Goal: Find specific page/section: Find specific page/section

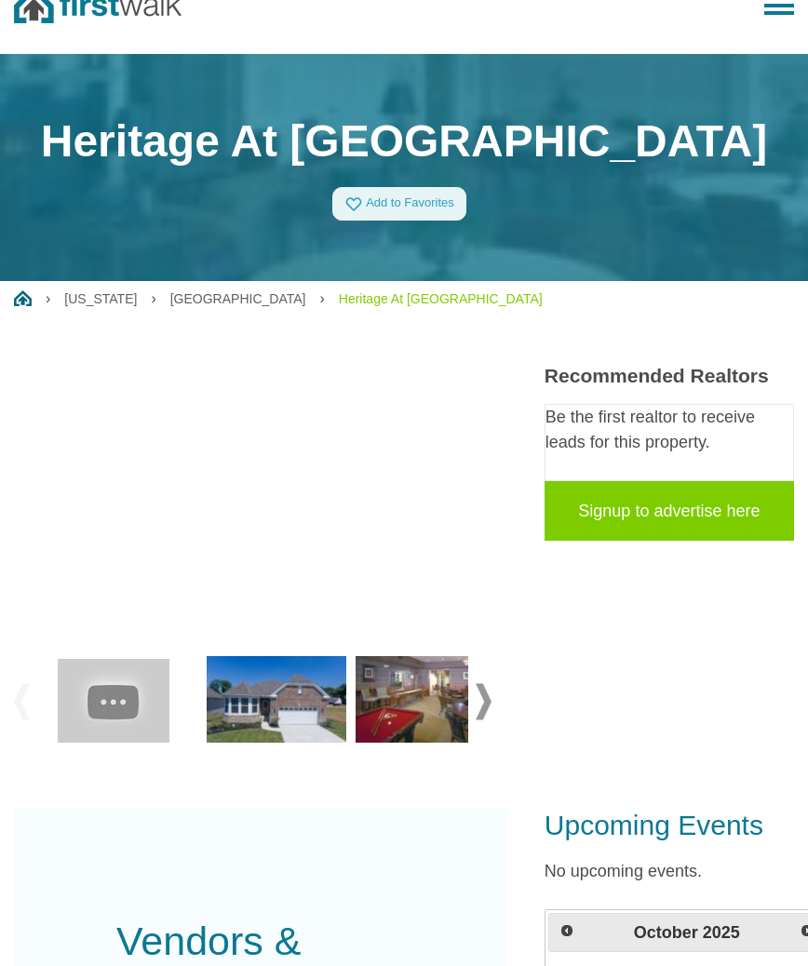
scroll to position [31, 0]
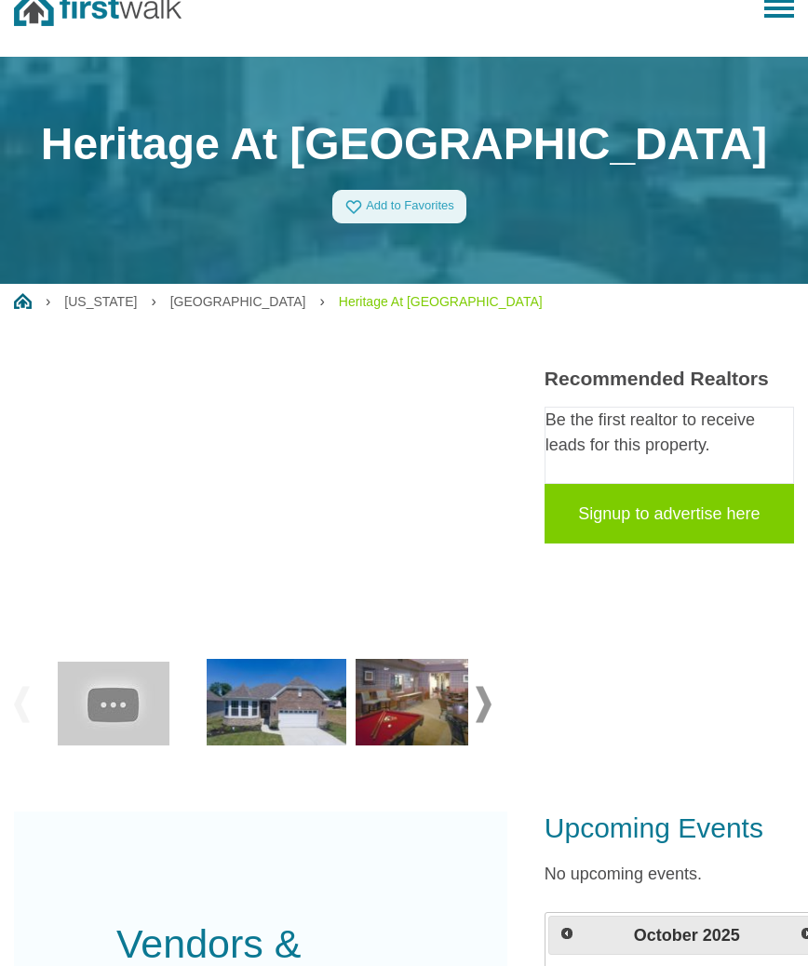
click at [483, 702] on span at bounding box center [484, 704] width 16 height 36
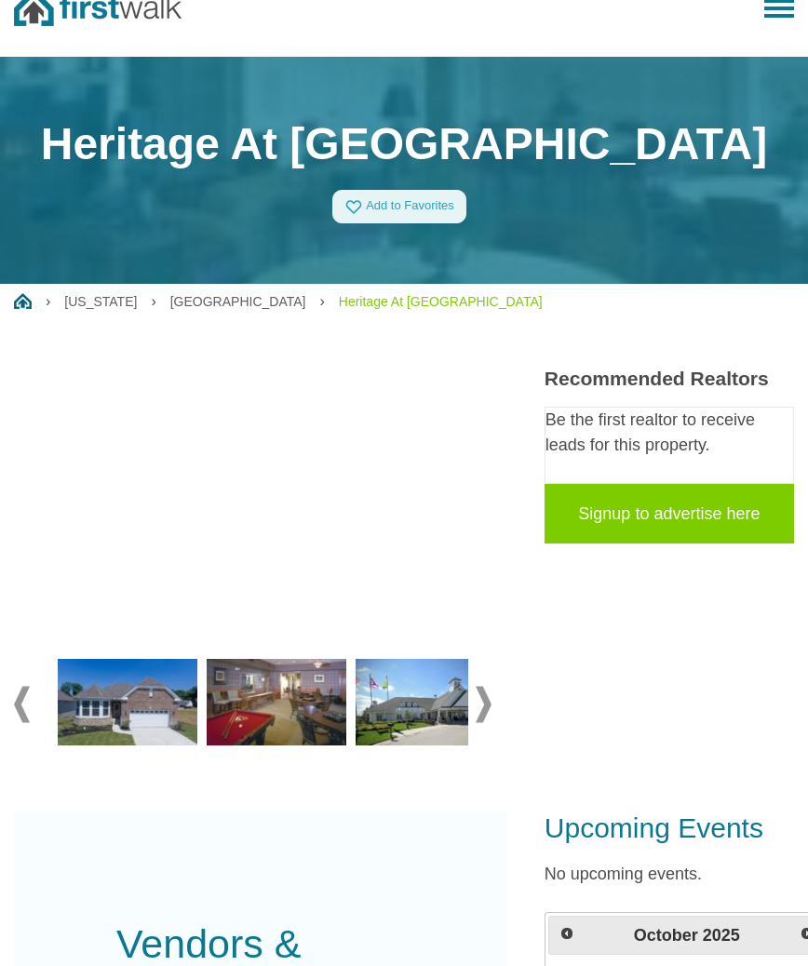
click at [418, 692] on img at bounding box center [426, 703] width 140 height 88
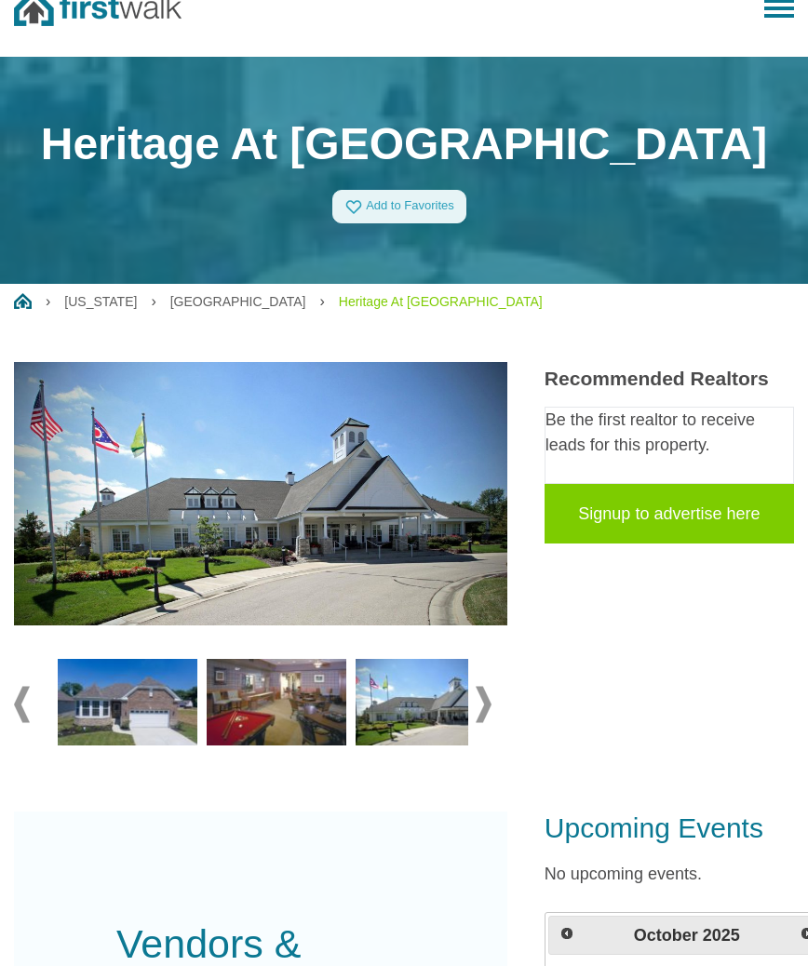
click at [170, 297] on link "[GEOGRAPHIC_DATA]" at bounding box center [238, 301] width 136 height 15
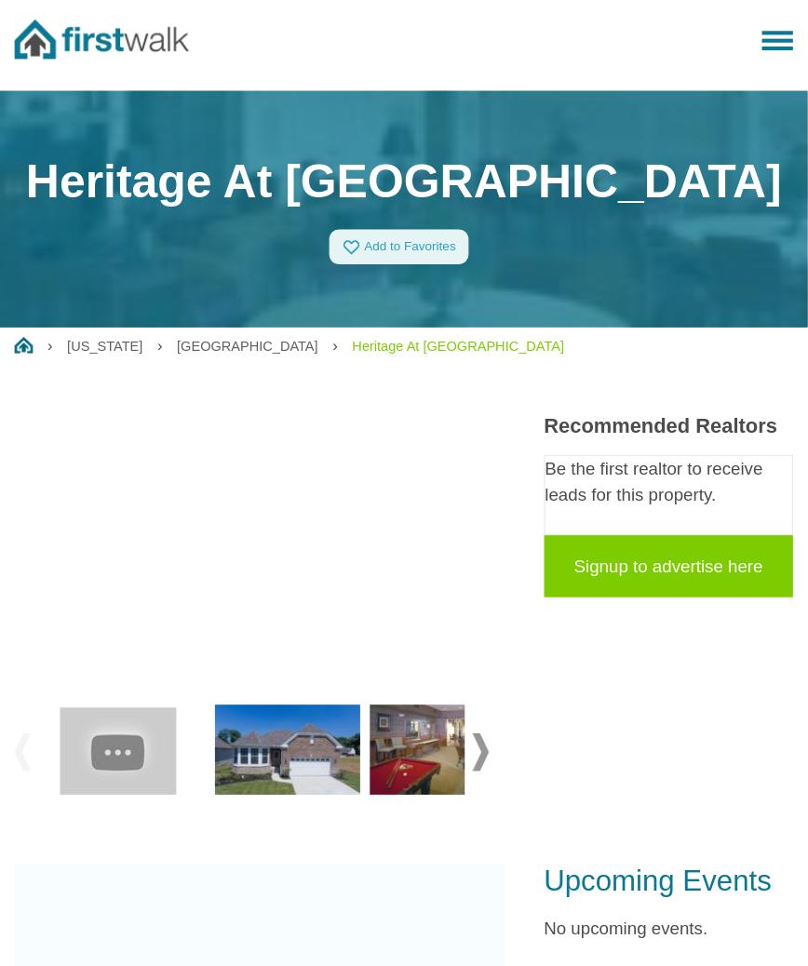
scroll to position [4, 0]
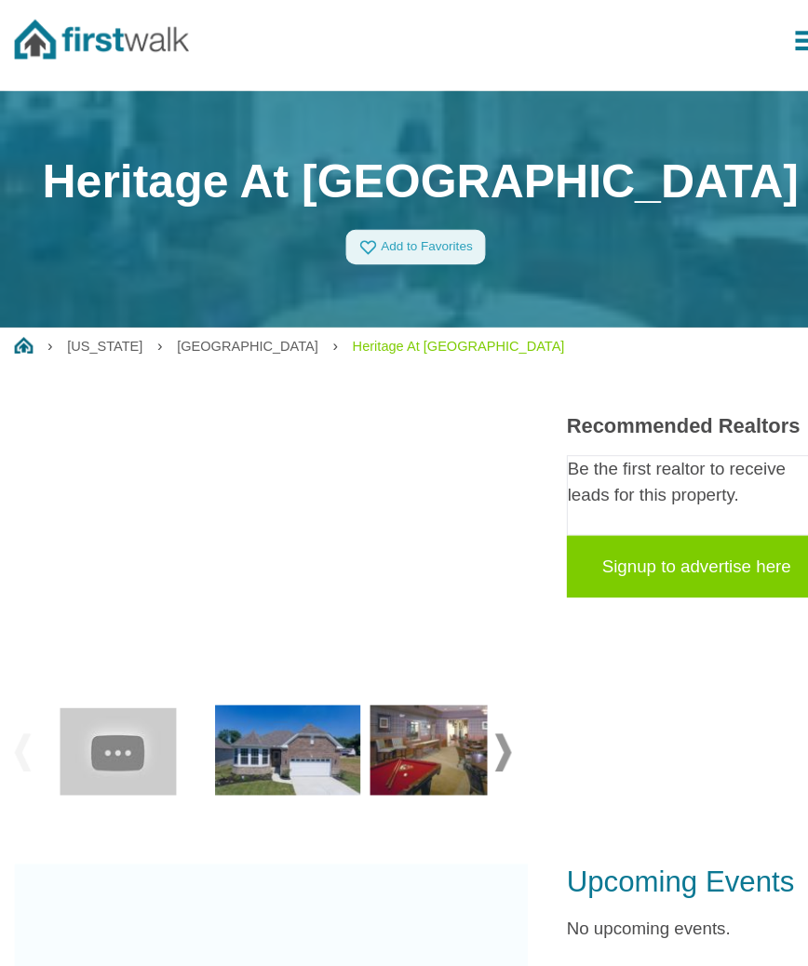
scroll to position [4, 0]
